Goal: Navigation & Orientation: Find specific page/section

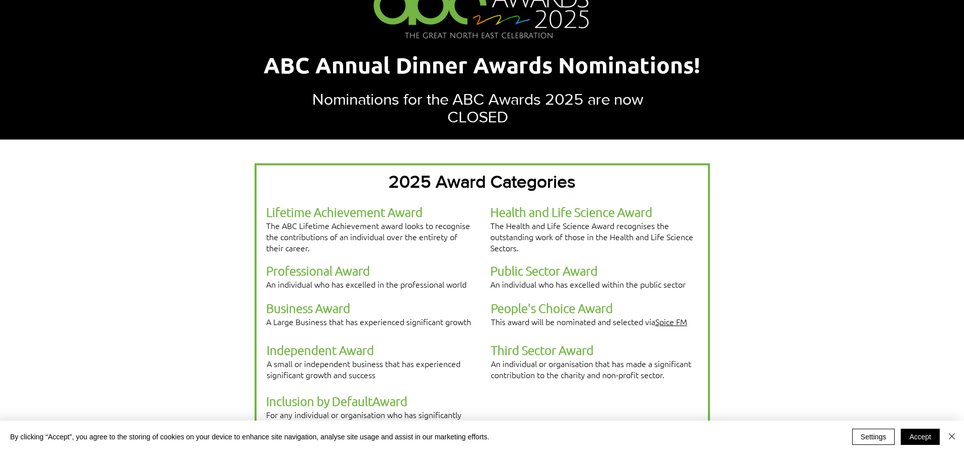
scroll to position [303, 0]
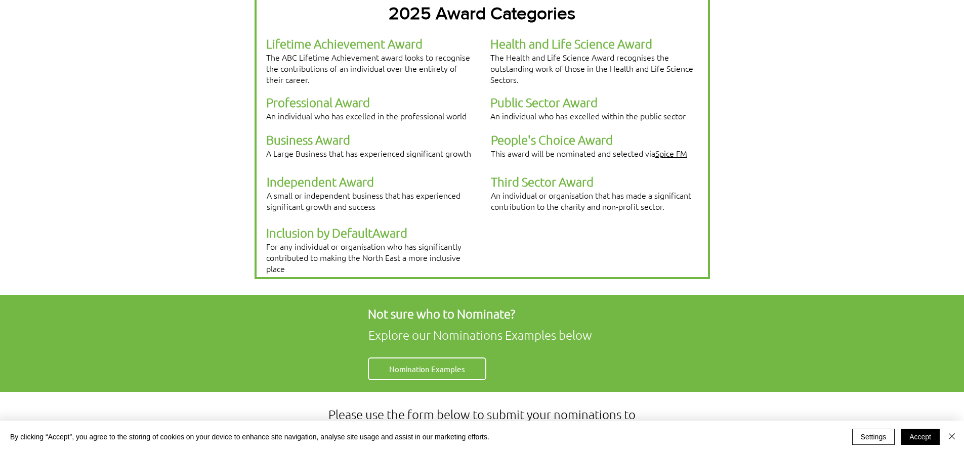
click at [550, 174] on span "Third Sector Award" at bounding box center [542, 181] width 103 height 15
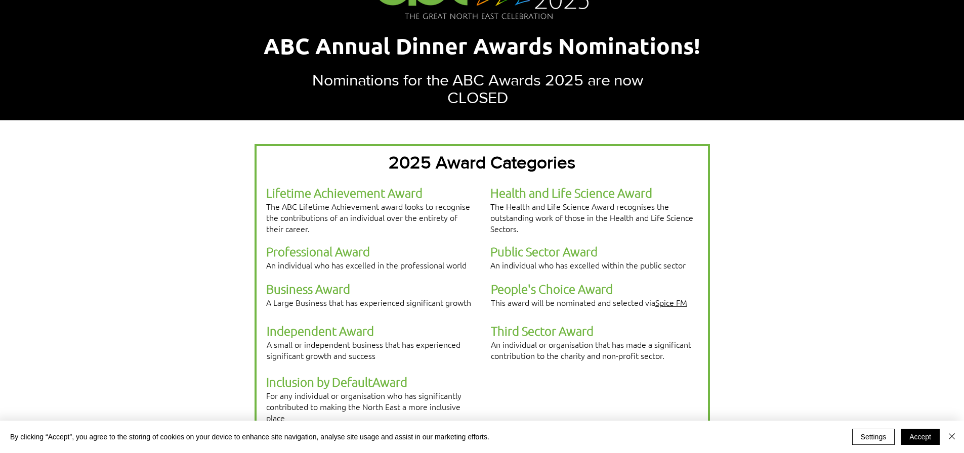
scroll to position [0, 0]
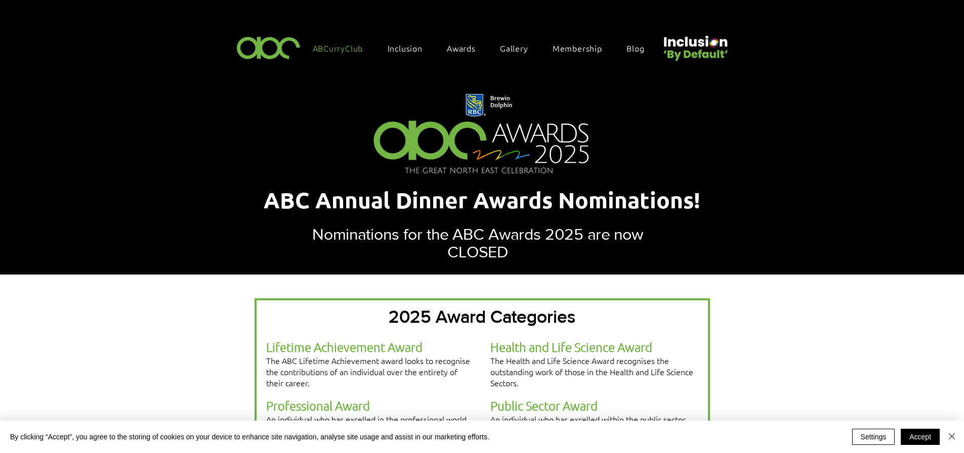
click at [350, 49] on span "ABCurryClub" at bounding box center [338, 47] width 51 height 11
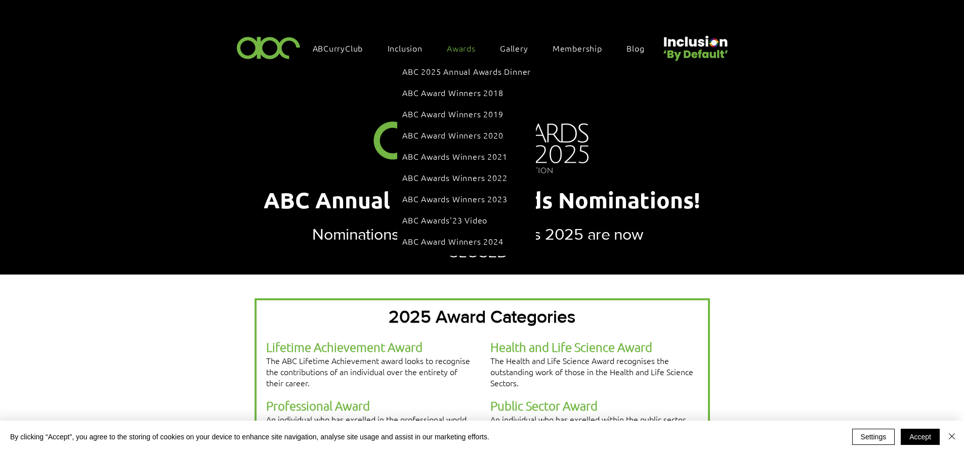
click at [464, 49] on span "Awards" at bounding box center [461, 47] width 29 height 11
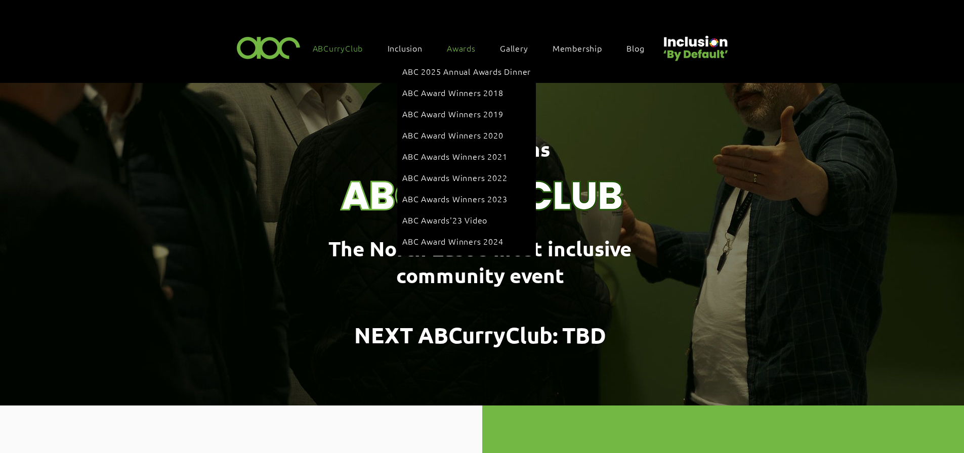
click at [457, 49] on span "Awards" at bounding box center [461, 47] width 29 height 11
click at [465, 236] on span "ABC Award Winners 2024" at bounding box center [452, 241] width 101 height 11
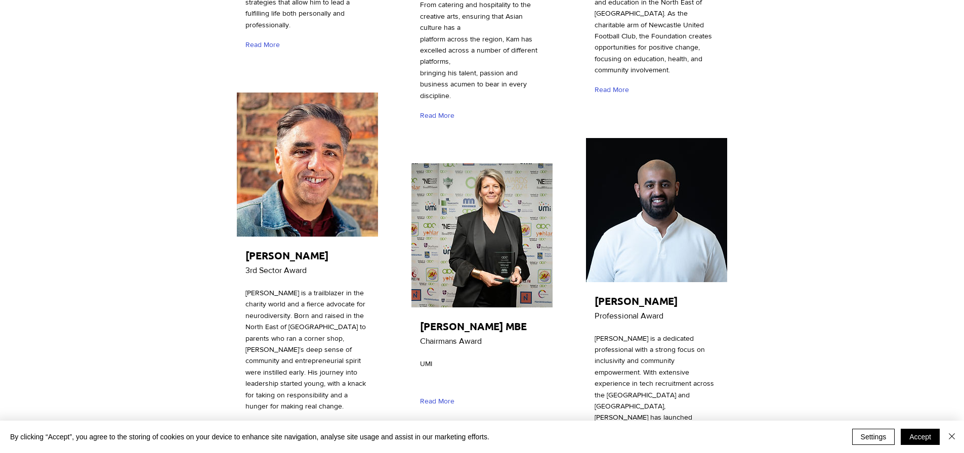
scroll to position [1720, 0]
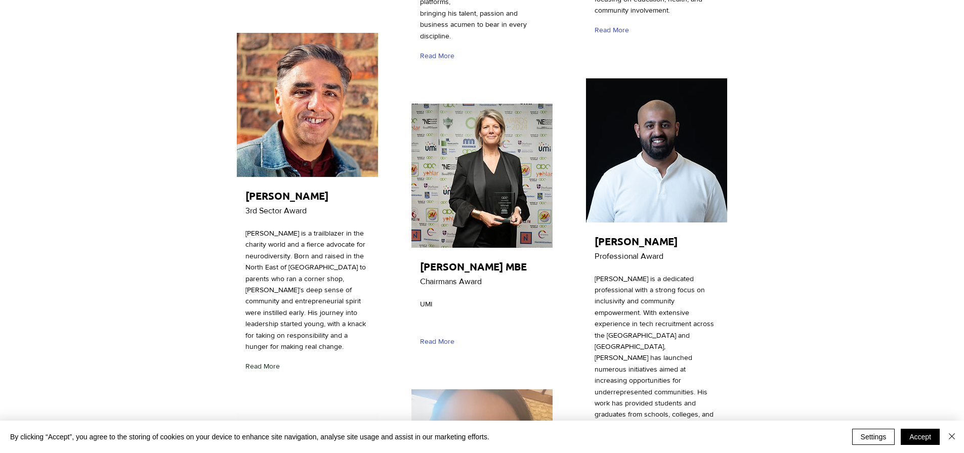
click at [270, 362] on span "Read More" at bounding box center [262, 367] width 34 height 10
